Goal: Transaction & Acquisition: Purchase product/service

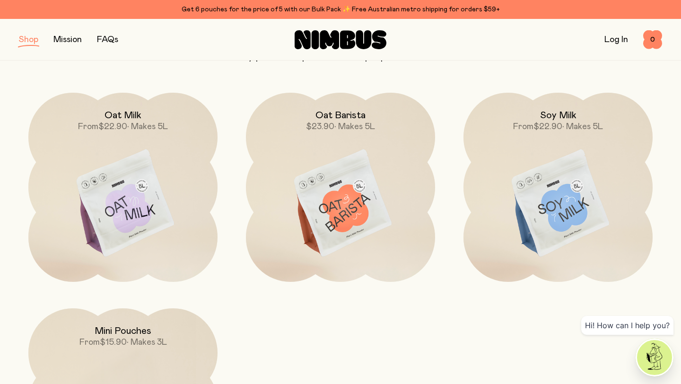
scroll to position [87, 0]
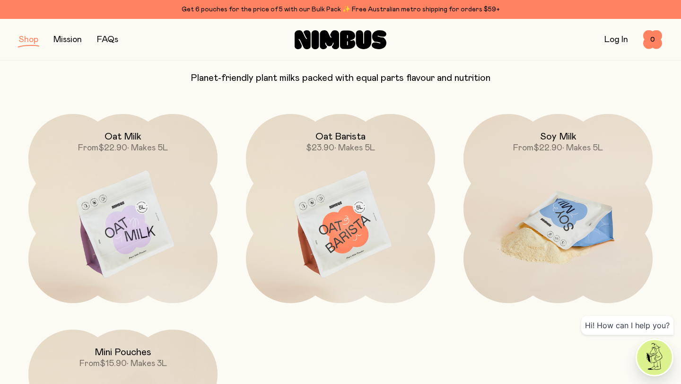
click at [561, 169] on img at bounding box center [557, 225] width 189 height 222
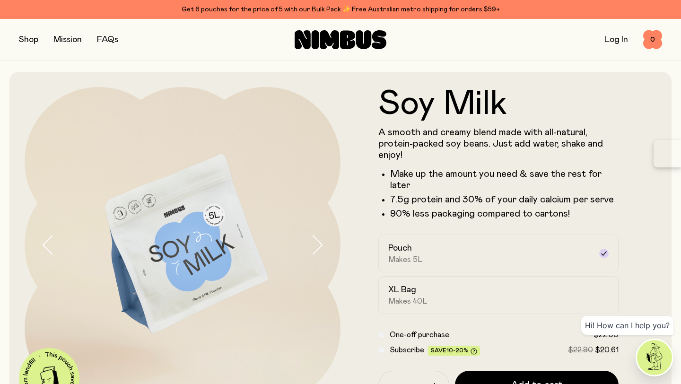
scroll to position [69, 0]
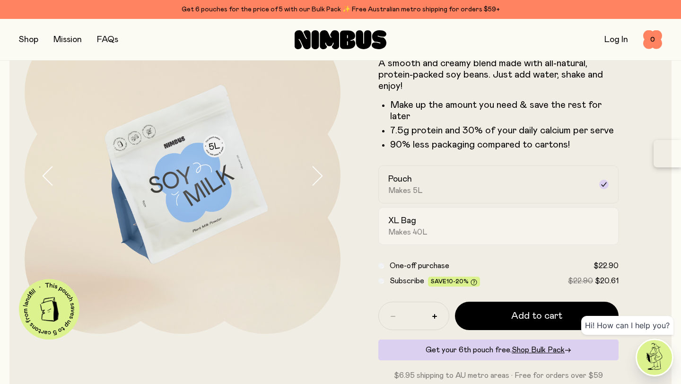
click at [547, 210] on label "XL Bag Makes 40L" at bounding box center [498, 226] width 240 height 38
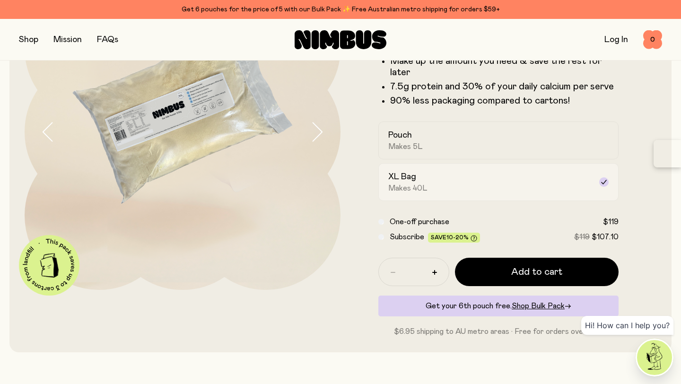
scroll to position [135, 0]
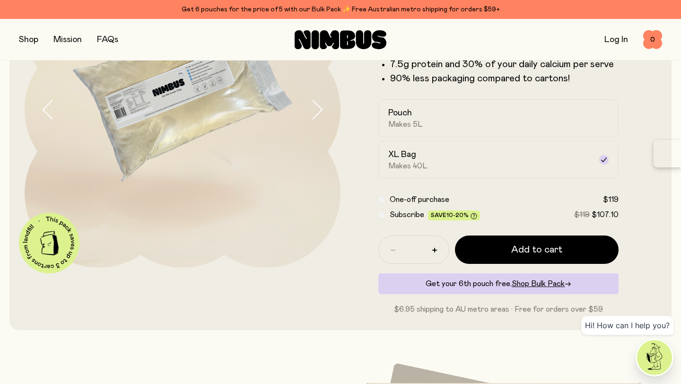
click at [396, 215] on span "Subscribe" at bounding box center [407, 215] width 35 height 8
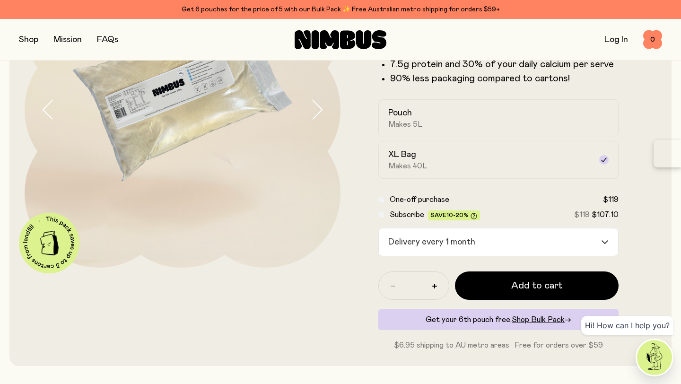
click at [430, 247] on div "Delivery every 1 month" at bounding box center [490, 241] width 222 height 27
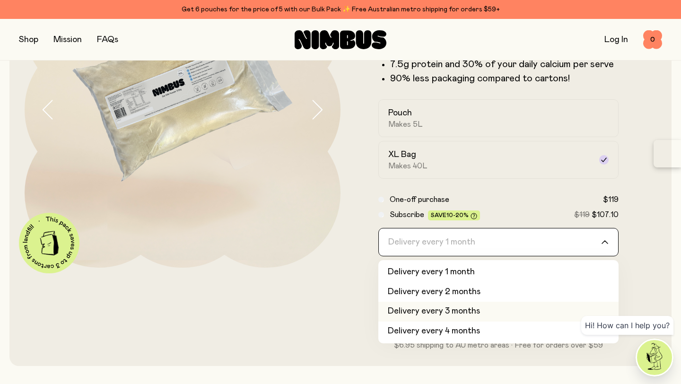
scroll to position [40, 0]
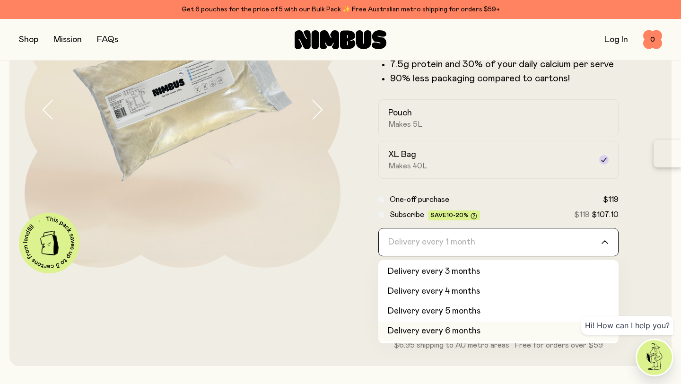
click at [447, 331] on li "Delivery every 6 months" at bounding box center [498, 332] width 240 height 20
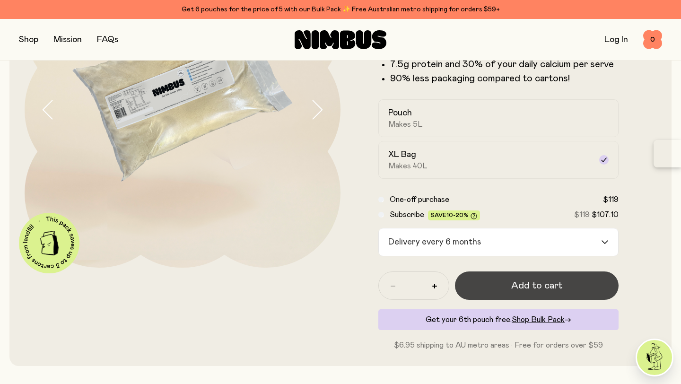
click at [507, 286] on button "Add to cart" at bounding box center [537, 285] width 164 height 28
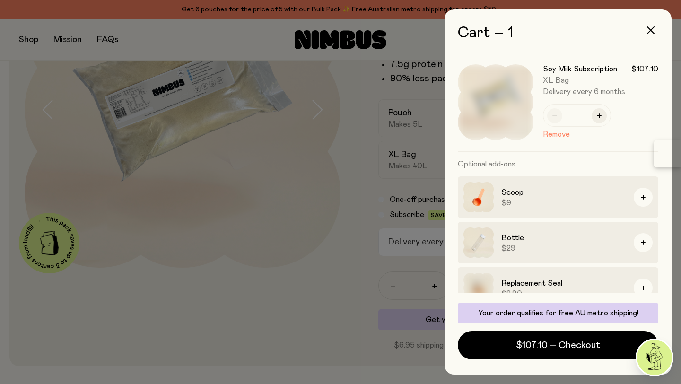
scroll to position [16, 0]
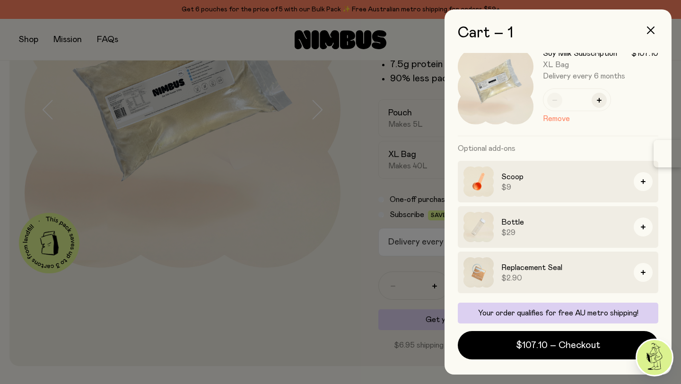
click at [416, 94] on div at bounding box center [340, 192] width 681 height 384
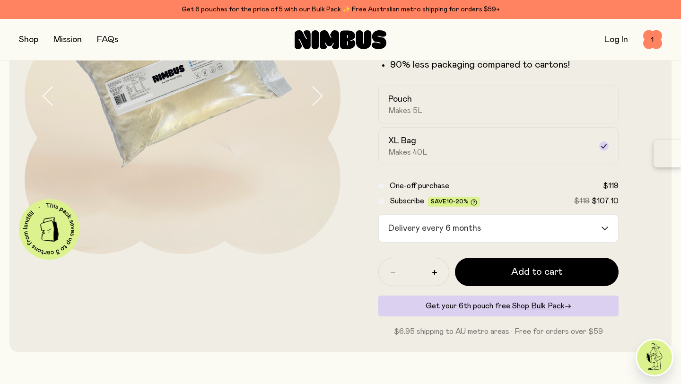
scroll to position [0, 0]
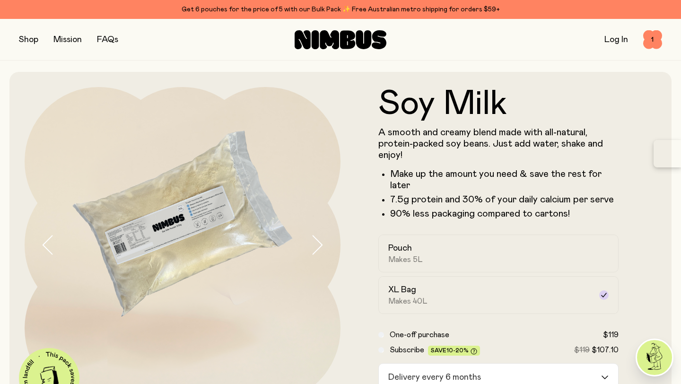
click at [25, 46] on button "button" at bounding box center [28, 39] width 19 height 13
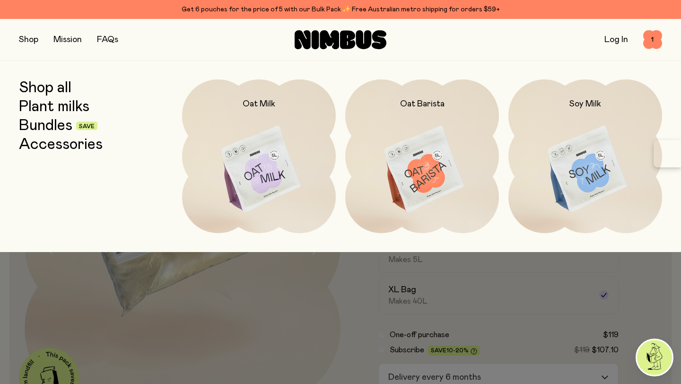
click at [60, 142] on link "Accessories" at bounding box center [61, 144] width 84 height 17
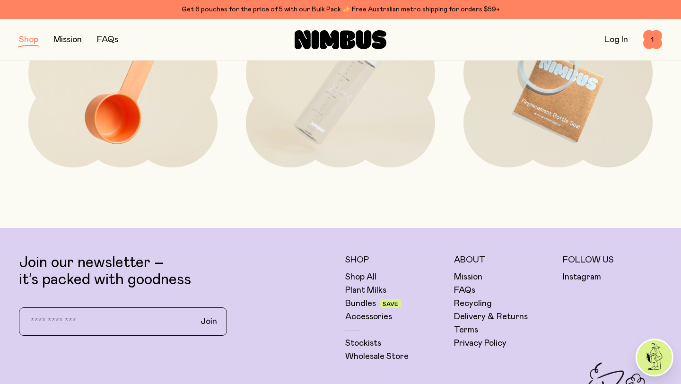
scroll to position [104, 0]
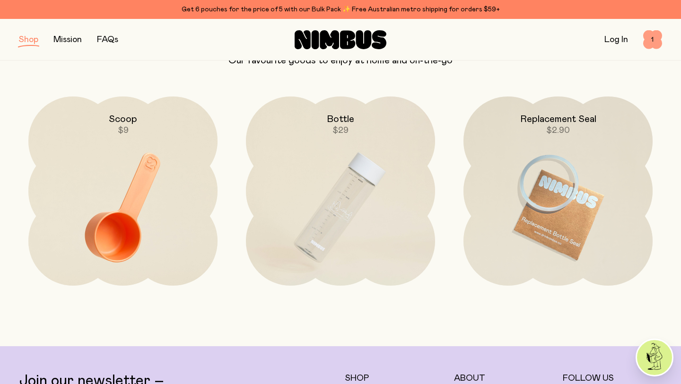
click at [656, 41] on span "1" at bounding box center [652, 39] width 19 height 19
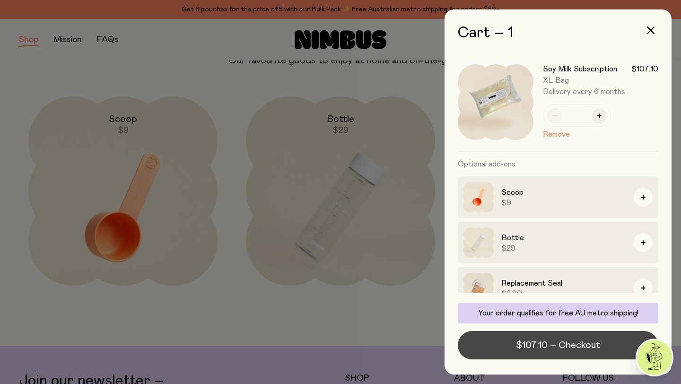
click at [536, 348] on span "$107.10 – Checkout" at bounding box center [558, 345] width 84 height 13
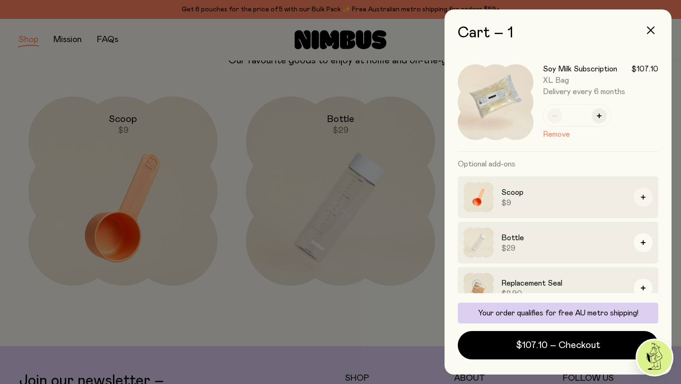
click at [641, 196] on icon "button" at bounding box center [643, 197] width 5 height 5
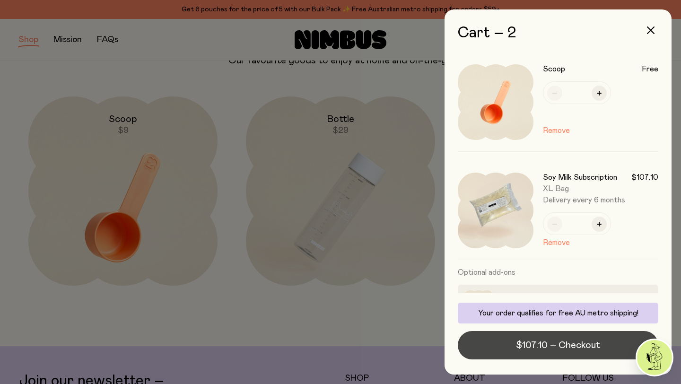
click at [527, 341] on span "$107.10 – Checkout" at bounding box center [558, 345] width 84 height 13
